Goal: Task Accomplishment & Management: Complete application form

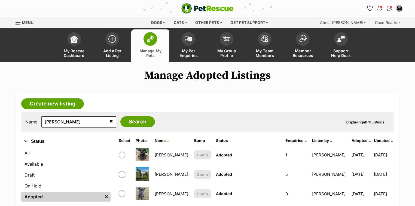
click at [109, 119] on icon at bounding box center [111, 121] width 4 height 4
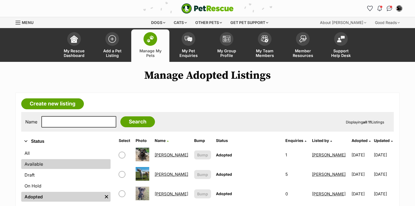
click at [39, 161] on link "Available" at bounding box center [65, 164] width 89 height 10
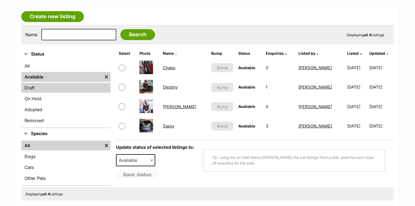
scroll to position [65, 0]
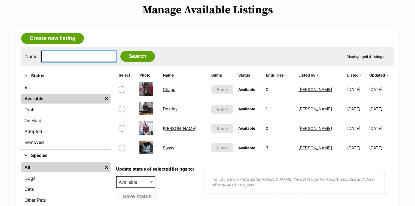
click at [74, 55] on input "text" at bounding box center [78, 56] width 75 height 11
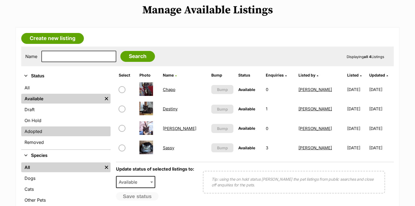
click at [55, 130] on link "Adopted" at bounding box center [65, 131] width 89 height 10
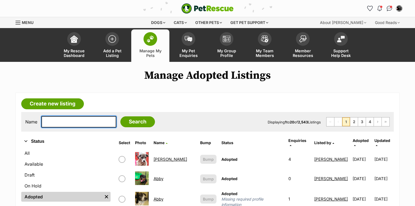
click at [53, 121] on input "text" at bounding box center [78, 121] width 75 height 11
type input "tootles"
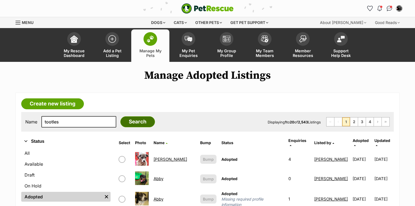
click at [132, 122] on input "Search" at bounding box center [137, 121] width 35 height 11
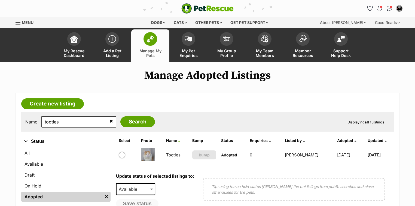
click at [171, 154] on link "Tootles" at bounding box center [173, 154] width 14 height 5
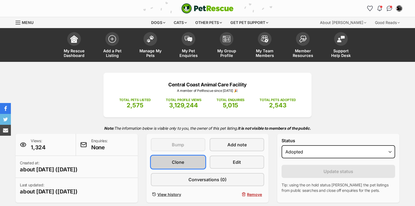
click at [177, 162] on span "Clone" at bounding box center [178, 162] width 12 height 7
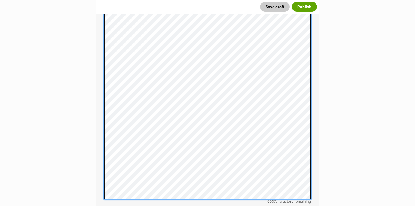
scroll to position [414, 0]
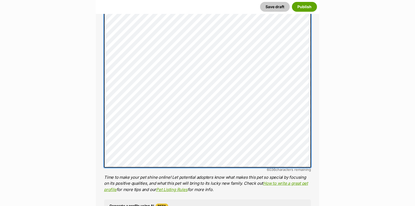
click at [102, 94] on div "About This Pet Name Henlo there, it looks like you might be using the pet name …" at bounding box center [207, 76] width 223 height 568
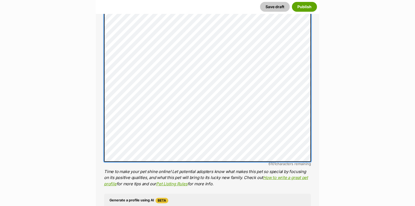
click at [99, 72] on div "About This Pet Name Henlo there, it looks like you might be using the pet name …" at bounding box center [207, 73] width 223 height 562
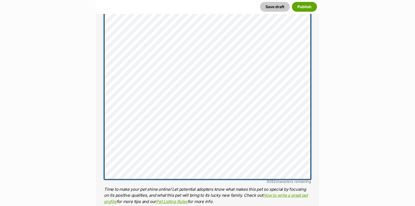
scroll to position [370, 0]
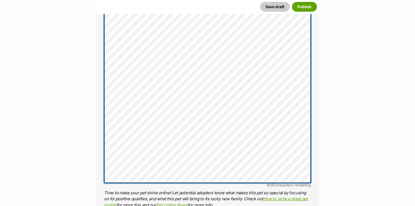
click at [99, 96] on div "About This Pet Name Henlo there, it looks like you might be using the pet name …" at bounding box center [207, 106] width 223 height 540
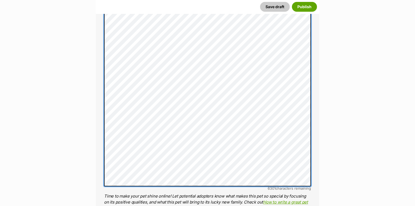
scroll to position [348, 0]
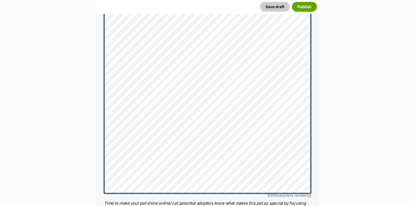
click at [101, 79] on div "About This Pet Name Henlo there, it looks like you might be using the pet name …" at bounding box center [207, 122] width 223 height 528
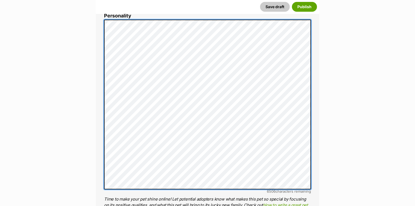
scroll to position [305, 0]
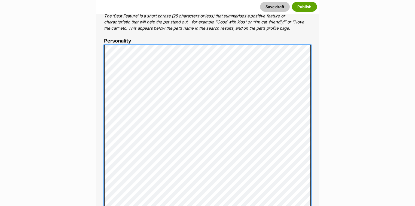
click at [96, 72] on div "About This Pet Name Henlo there, it looks like you might be using the pet name …" at bounding box center [207, 154] width 223 height 506
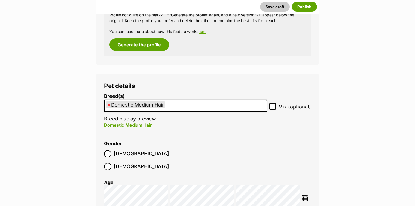
scroll to position [675, 0]
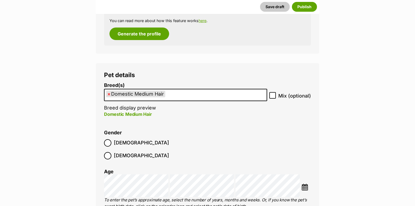
click at [108, 94] on span "×" at bounding box center [108, 93] width 3 height 7
select select
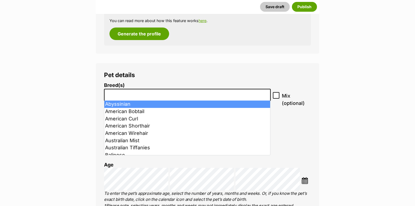
click at [113, 97] on li at bounding box center [187, 94] width 163 height 11
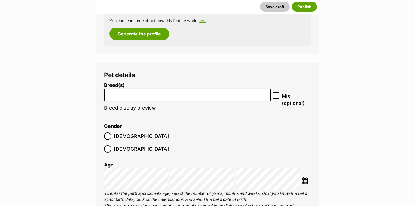
click at [113, 97] on li at bounding box center [187, 94] width 163 height 11
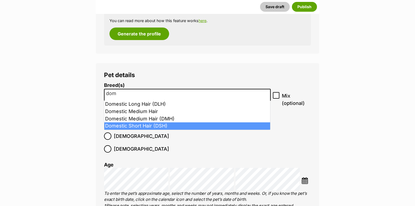
type input "dom"
select select "252102"
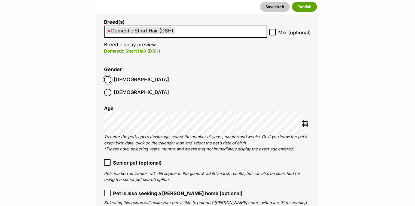
scroll to position [740, 0]
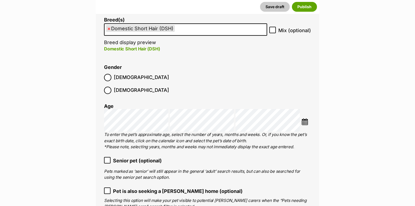
click at [304, 118] on img at bounding box center [304, 121] width 7 height 7
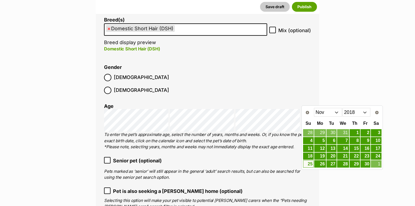
click at [365, 114] on select "2008 2009 2010 2011 2012 2013 2014 2015 2016 2017 2018 2019 2020 2021 2022 2023…" at bounding box center [356, 112] width 28 height 9
click at [365, 112] on select "2012 2013 2014 2015 2016 2017 2018 2019 2020 2021 2022 2023 2024 2025" at bounding box center [356, 112] width 28 height 9
click at [338, 113] on select "Jan Feb Mar Apr May Jun Jul Aug Sep Oct Nov Dec" at bounding box center [328, 112] width 28 height 9
click at [376, 147] on link "18" at bounding box center [376, 148] width 10 height 7
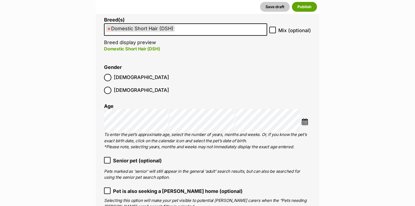
click at [305, 118] on img at bounding box center [304, 121] width 7 height 7
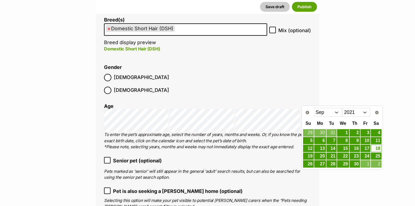
click at [266, 157] on div "Senior pet (optional) Pets marked as ‘senior’ will still appear in the general …" at bounding box center [207, 169] width 207 height 24
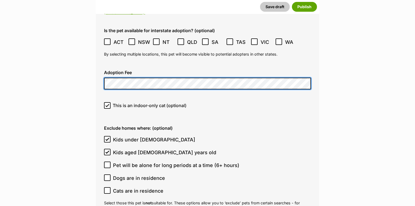
scroll to position [1502, 0]
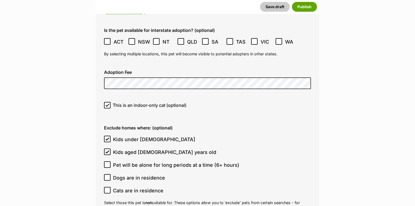
click at [108, 137] on icon at bounding box center [107, 139] width 4 height 4
click at [108, 136] on input "Kids under [DEMOGRAPHIC_DATA]" at bounding box center [107, 139] width 7 height 7
checkbox input "false"
click at [107, 150] on icon at bounding box center [107, 152] width 4 height 4
click at [107, 148] on input "Kids aged [DEMOGRAPHIC_DATA] years old" at bounding box center [107, 151] width 7 height 7
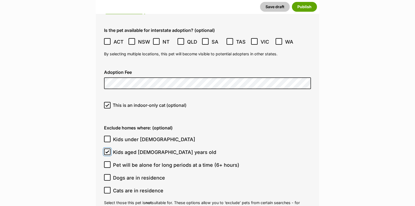
checkbox input "false"
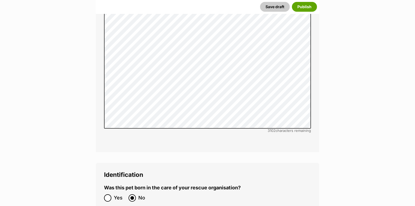
scroll to position [1850, 0]
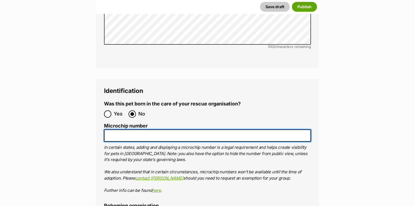
click at [129, 129] on input "Microchip number" at bounding box center [207, 135] width 207 height 12
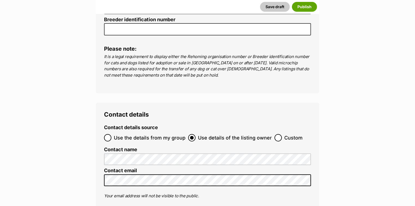
scroll to position [2177, 0]
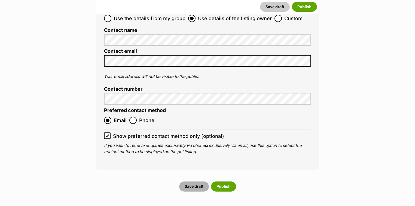
type input "991003003315659"
click at [193, 181] on button "Save draft" at bounding box center [194, 186] width 30 height 10
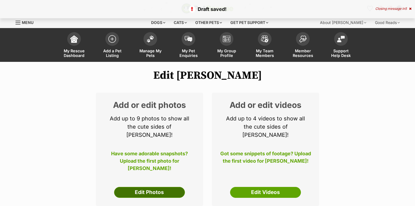
click at [156, 187] on link "Edit Photos" at bounding box center [149, 192] width 71 height 11
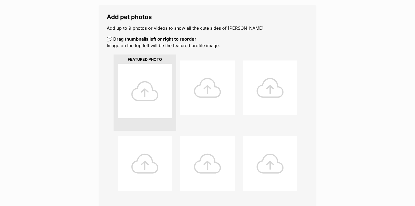
scroll to position [218, 0]
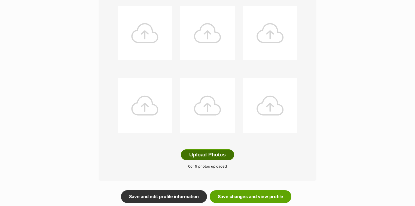
click at [204, 155] on button "Upload Photos" at bounding box center [207, 154] width 53 height 11
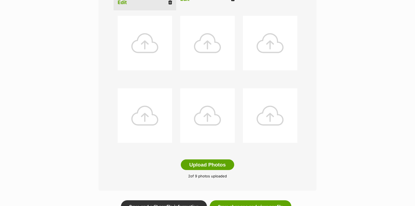
drag, startPoint x: 298, startPoint y: 168, endPoint x: 299, endPoint y: 165, distance: 3.4
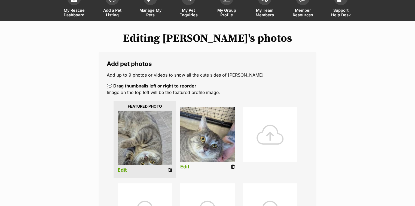
scroll to position [44, 0]
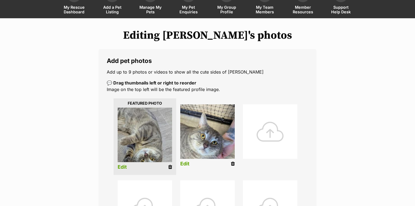
click at [122, 167] on link "Edit" at bounding box center [122, 167] width 9 height 6
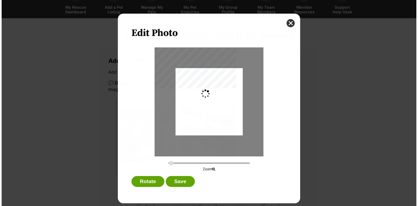
scroll to position [0, 0]
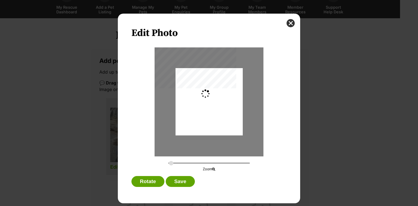
type input "0.2744"
drag, startPoint x: 221, startPoint y: 122, endPoint x: 221, endPoint y: 125, distance: 3.3
click at [221, 125] on div "Dialog Window - Close (Press escape to close)" at bounding box center [209, 105] width 67 height 104
click at [183, 177] on button "Save" at bounding box center [180, 181] width 29 height 11
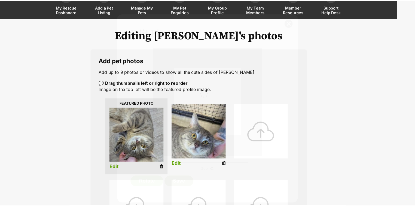
scroll to position [44, 0]
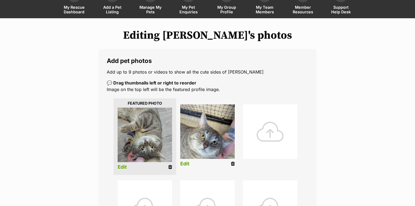
click at [185, 163] on link "Edit" at bounding box center [184, 164] width 9 height 6
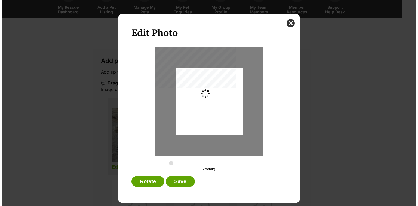
scroll to position [0, 0]
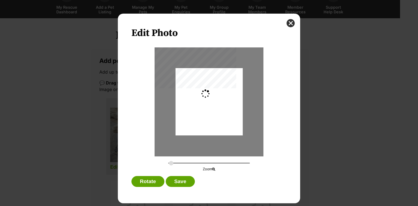
type input "0.2744"
drag, startPoint x: 219, startPoint y: 122, endPoint x: 219, endPoint y: 130, distance: 7.1
click at [219, 130] on div "Dialog Window - Close (Press escape to close)" at bounding box center [209, 108] width 67 height 99
click at [182, 180] on button "Save" at bounding box center [180, 181] width 29 height 11
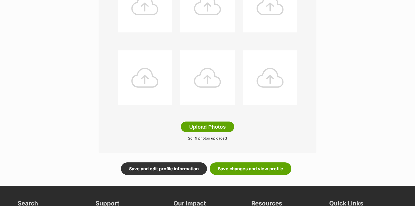
scroll to position [261, 0]
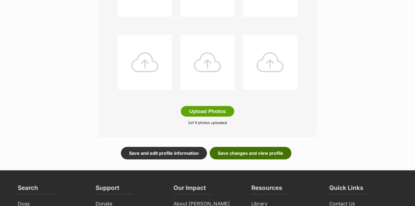
click at [266, 151] on link "Save changes and view profile" at bounding box center [251, 153] width 82 height 13
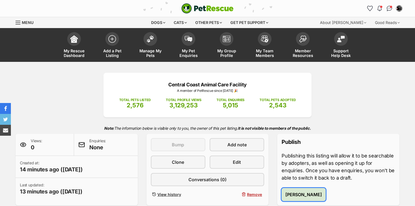
click at [293, 196] on span "Publish Patrick" at bounding box center [303, 194] width 36 height 7
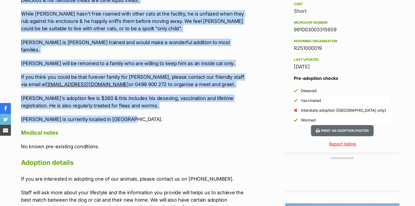
drag, startPoint x: 20, startPoint y: 55, endPoint x: 128, endPoint y: 111, distance: 121.2
click at [128, 111] on div "Upload Videos About [PERSON_NAME] Introducing [PERSON_NAME]! [PERSON_NAME] is a…" at bounding box center [131, 81] width 230 height 442
copy div "Introducing [PERSON_NAME]! [PERSON_NAME] is a domestic short hair born [DEMOGRA…"
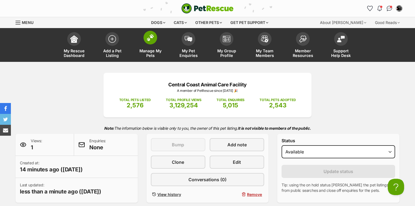
click at [149, 39] on img at bounding box center [150, 37] width 8 height 7
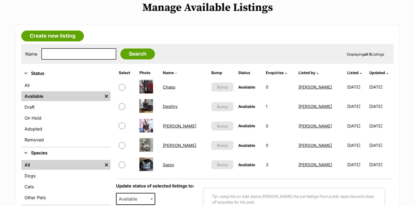
scroll to position [87, 0]
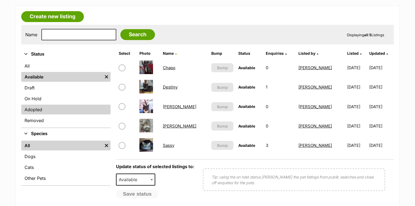
click at [39, 108] on link "Adopted" at bounding box center [65, 109] width 89 height 10
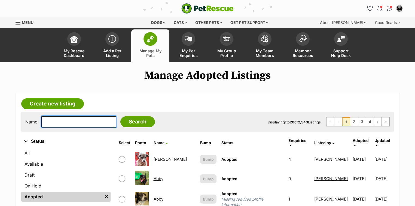
click at [62, 120] on input "text" at bounding box center [78, 121] width 75 height 11
type input "[PERSON_NAME]"
click at [120, 116] on input "Search" at bounding box center [137, 121] width 35 height 11
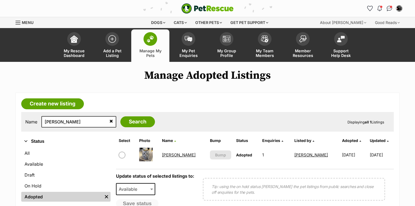
click at [171, 153] on link "[PERSON_NAME]" at bounding box center [178, 154] width 33 height 5
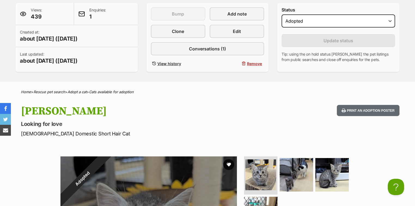
scroll to position [65, 0]
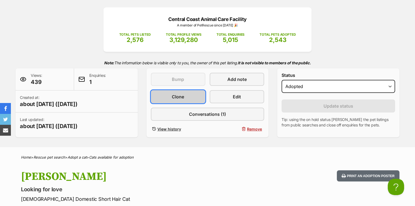
click at [187, 95] on link "Clone" at bounding box center [178, 96] width 54 height 13
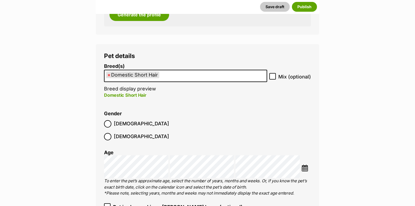
scroll to position [718, 0]
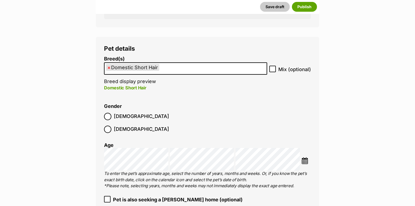
click at [305, 157] on img at bounding box center [304, 160] width 7 height 7
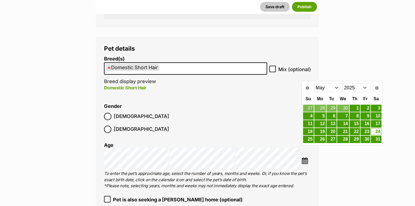
click at [339, 88] on select "Jan Feb Mar Apr May Jun Jul Aug Sep" at bounding box center [328, 87] width 28 height 9
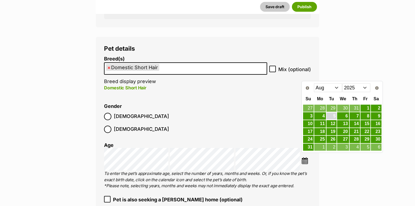
click at [333, 116] on link "5" at bounding box center [331, 115] width 10 height 7
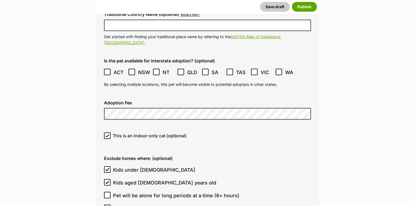
scroll to position [1459, 0]
click at [108, 180] on icon at bounding box center [107, 182] width 4 height 4
click at [108, 179] on input "Kids aged 6-12 years old" at bounding box center [107, 182] width 7 height 7
checkbox input "false"
click at [106, 168] on icon at bounding box center [107, 169] width 3 height 2
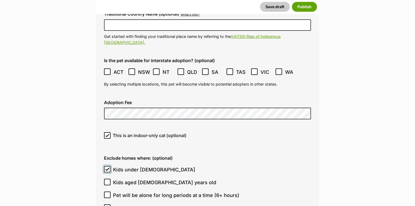
click at [106, 166] on input "Kids under 5 years old" at bounding box center [107, 169] width 7 height 7
checkbox input "false"
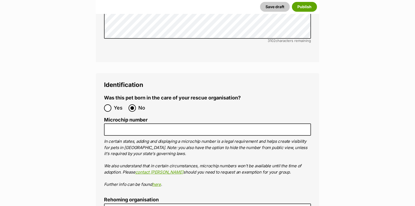
scroll to position [1850, 0]
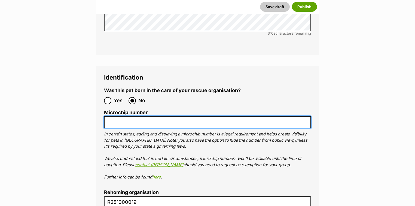
click at [117, 116] on input "Microchip number" at bounding box center [207, 122] width 207 height 12
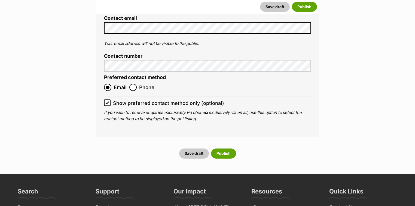
scroll to position [2199, 0]
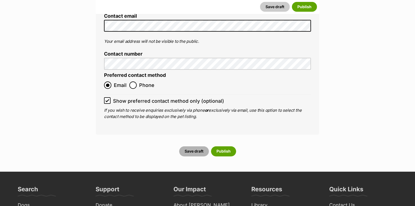
type input "941000028912946"
click at [190, 146] on button "Save draft" at bounding box center [194, 151] width 30 height 10
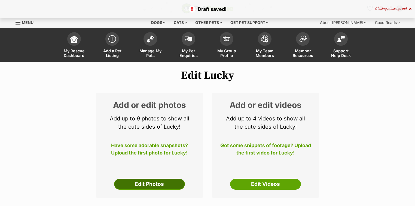
click at [150, 183] on link "Edit Photos" at bounding box center [149, 184] width 71 height 11
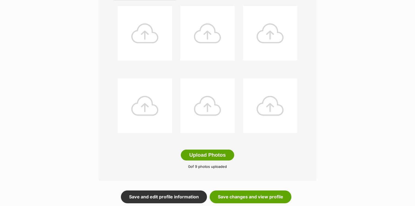
scroll to position [218, 0]
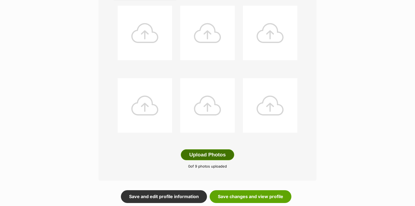
click at [199, 156] on button "Upload Photos" at bounding box center [207, 154] width 53 height 11
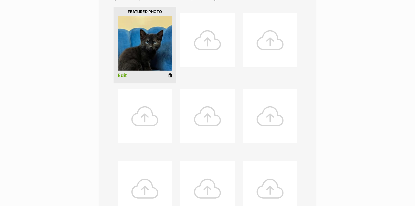
scroll to position [127, 0]
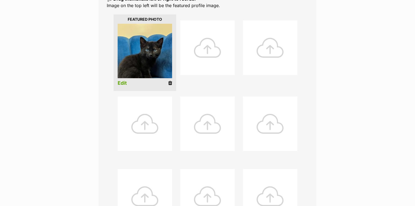
click at [121, 82] on link "Edit" at bounding box center [122, 83] width 9 height 6
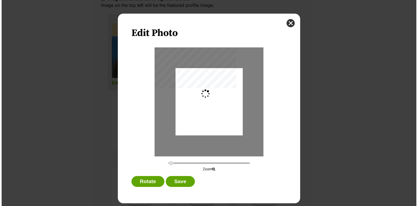
scroll to position [0, 0]
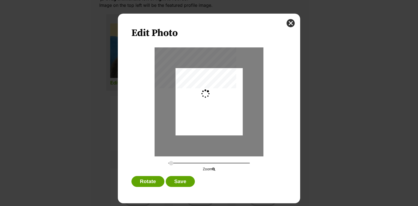
type input "0.2744"
click at [221, 118] on div "Dialog Window - Close (Press escape to close)" at bounding box center [209, 99] width 67 height 90
click at [180, 182] on button "Save" at bounding box center [180, 181] width 29 height 11
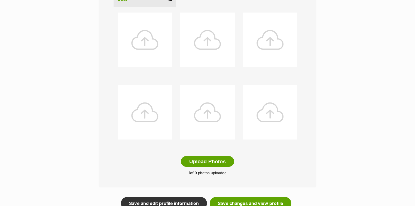
scroll to position [236, 0]
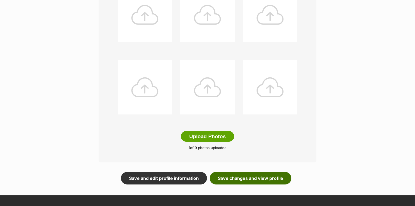
click at [260, 177] on link "Save changes and view profile" at bounding box center [251, 178] width 82 height 13
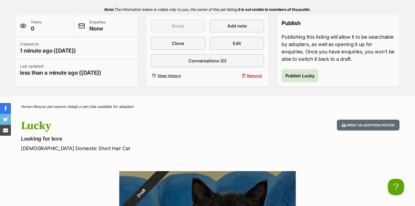
scroll to position [109, 0]
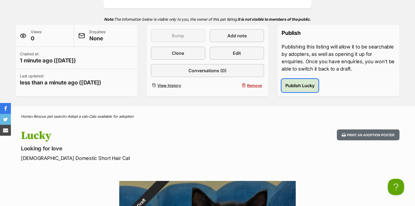
click at [307, 86] on span "Publish Lucky" at bounding box center [299, 85] width 29 height 7
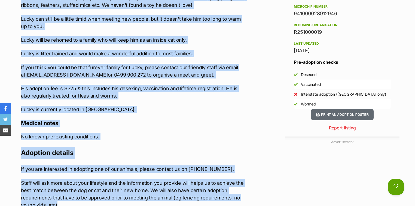
scroll to position [641, 0]
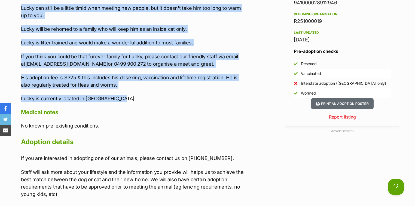
drag, startPoint x: 20, startPoint y: 57, endPoint x: 124, endPoint y: 91, distance: 108.6
click at [124, 91] on div "Upload Videos About Lucky Introducing Lucky! Lucky is a Domestic Short Hair bor…" at bounding box center [131, 57] width 230 height 449
copy div "Introducing Lucky! Lucky is a Domestic Short Hair born approx 5th August 2025. …"
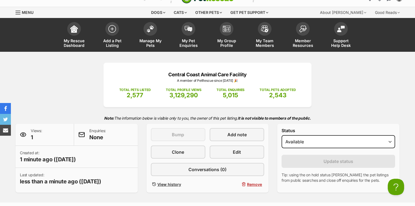
scroll to position [10, 0]
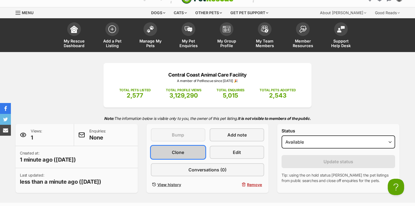
click at [177, 151] on span "Clone" at bounding box center [178, 152] width 12 height 7
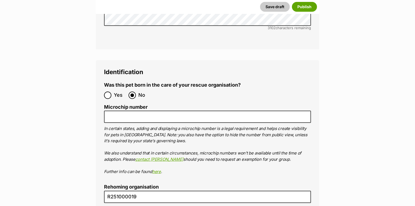
scroll to position [1850, 0]
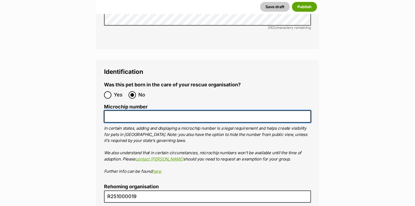
click at [159, 110] on input "Microchip number" at bounding box center [207, 116] width 207 height 12
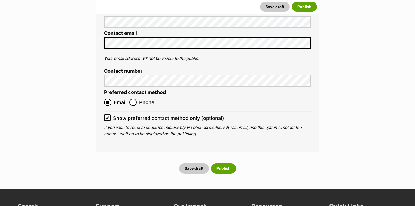
scroll to position [2199, 0]
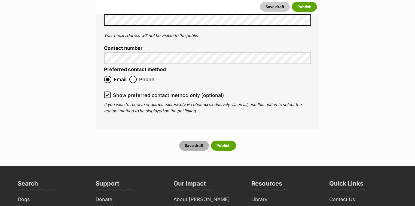
type input "941000028912940"
click at [193, 140] on button "Save draft" at bounding box center [194, 145] width 30 height 10
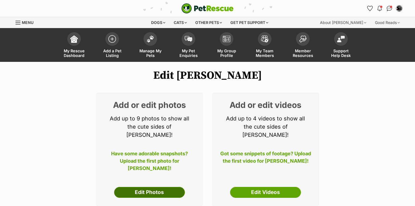
click at [151, 187] on link "Edit Photos" at bounding box center [149, 192] width 71 height 11
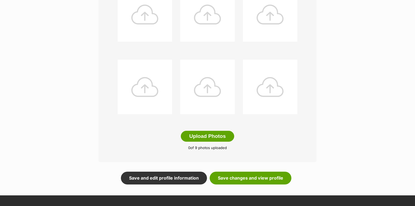
scroll to position [239, 0]
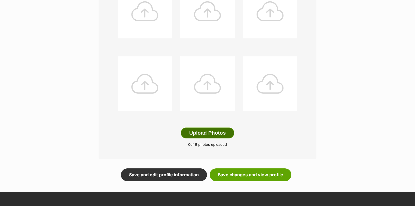
click at [224, 136] on button "Upload Photos" at bounding box center [207, 132] width 53 height 11
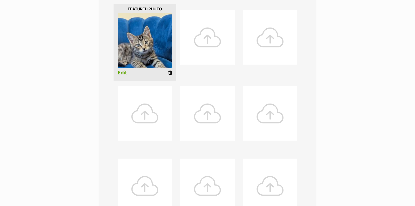
scroll to position [87, 0]
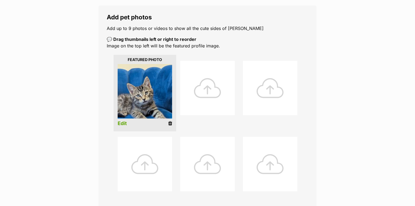
click at [125, 123] on link "Edit" at bounding box center [122, 124] width 9 height 6
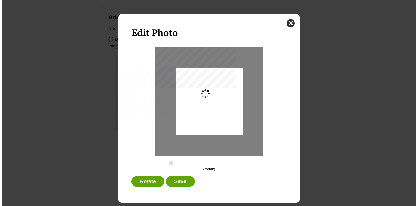
scroll to position [0, 0]
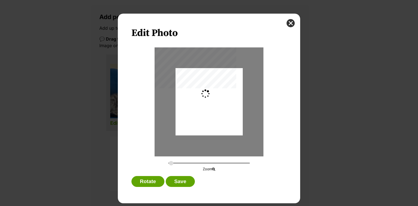
type input "0.2744"
click at [207, 124] on div "Dialog Window - Close (Press escape to close)" at bounding box center [209, 100] width 67 height 86
click at [206, 122] on div "Dialog Window - Close (Press escape to close)" at bounding box center [208, 99] width 67 height 86
click at [181, 180] on button "Save" at bounding box center [180, 181] width 29 height 11
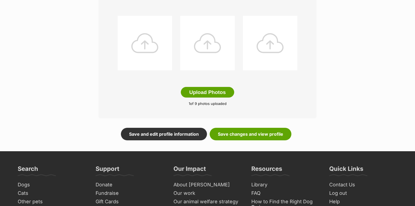
scroll to position [283, 0]
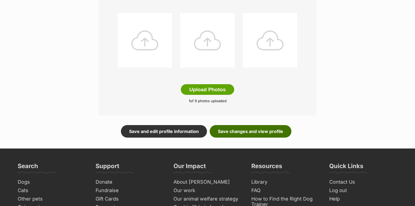
click at [258, 131] on link "Save changes and view profile" at bounding box center [251, 131] width 82 height 13
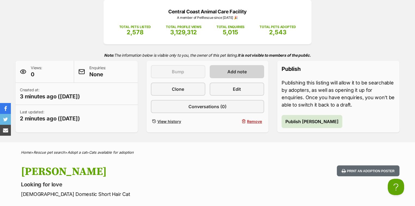
scroll to position [87, 0]
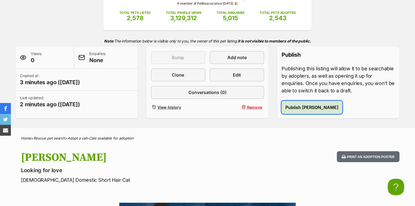
click at [291, 107] on span "Publish [PERSON_NAME]" at bounding box center [311, 107] width 53 height 7
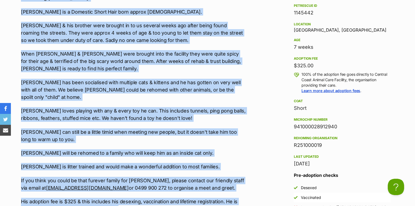
scroll to position [589, 0]
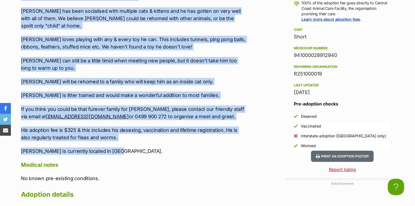
drag, startPoint x: 21, startPoint y: 100, endPoint x: 126, endPoint y: 144, distance: 114.5
click at [126, 144] on div "Introducing Leo! Leo is a Domestic Short Hair born approx 5th August 2025. Leo …" at bounding box center [133, 39] width 225 height 232
copy div "Introducing Leo! Leo is a Domestic Short Hair born approx 5th August 2025. Leo …"
